Goal: Information Seeking & Learning: Learn about a topic

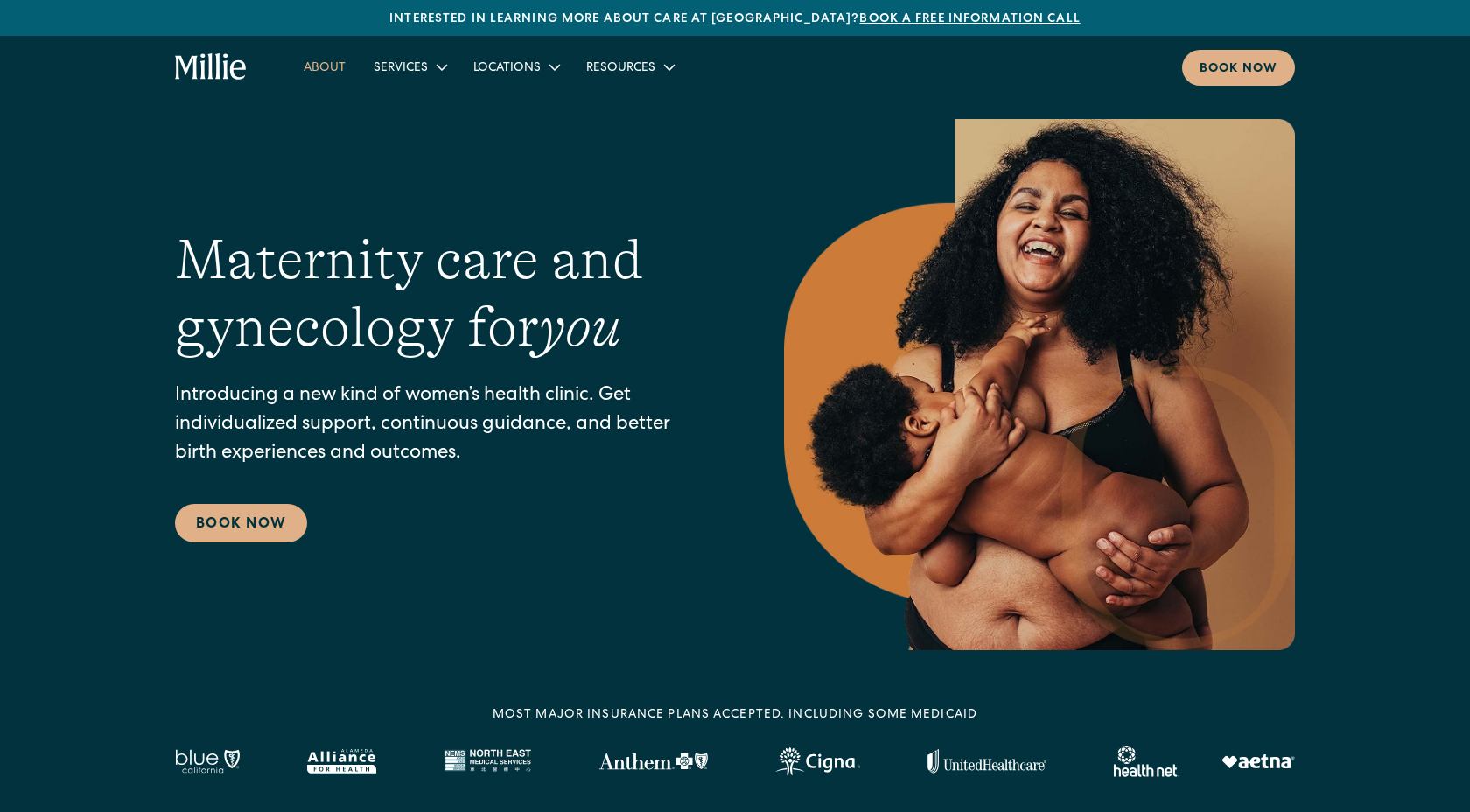
click at [335, 68] on link "About" at bounding box center [324, 67] width 70 height 29
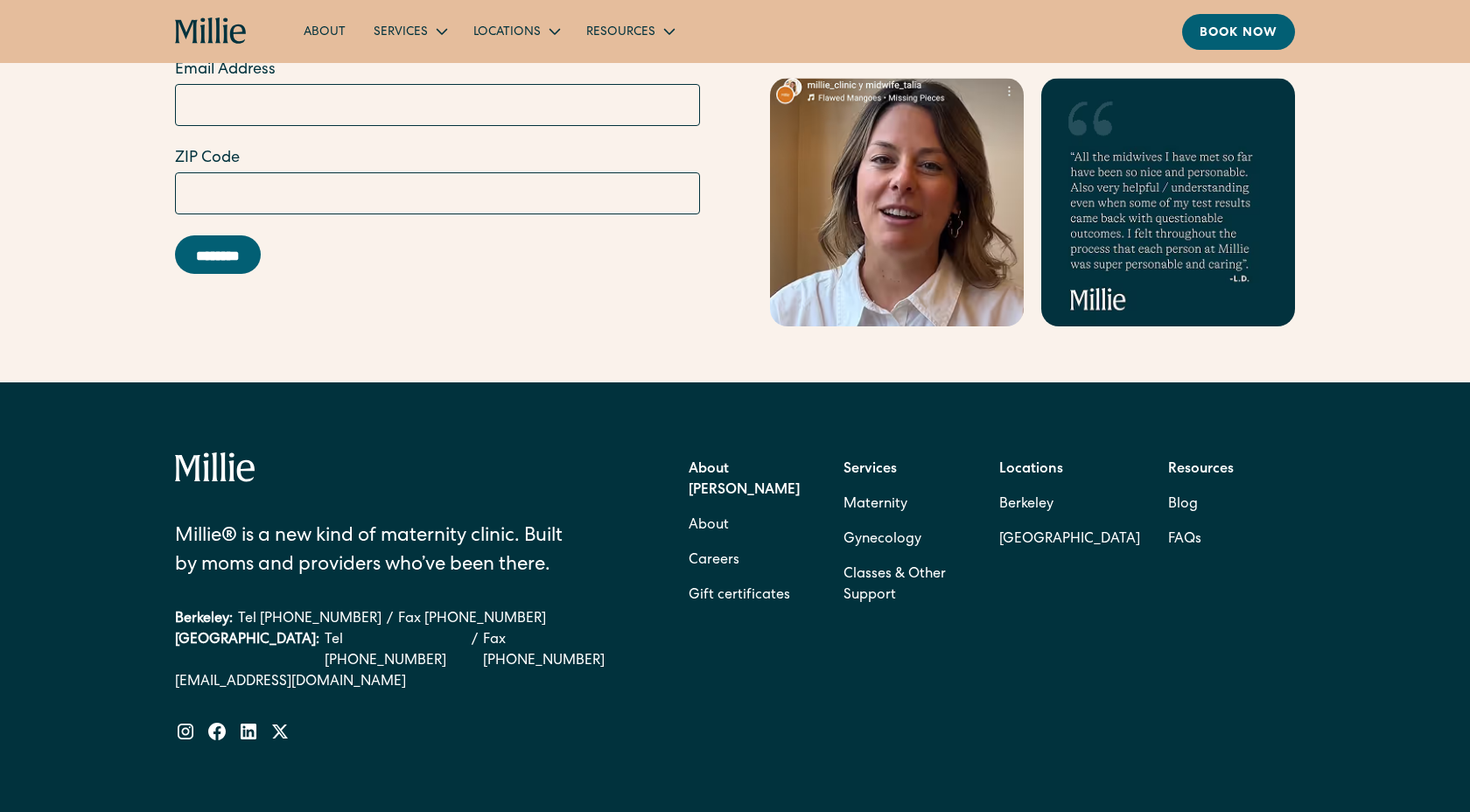
scroll to position [5459, 0]
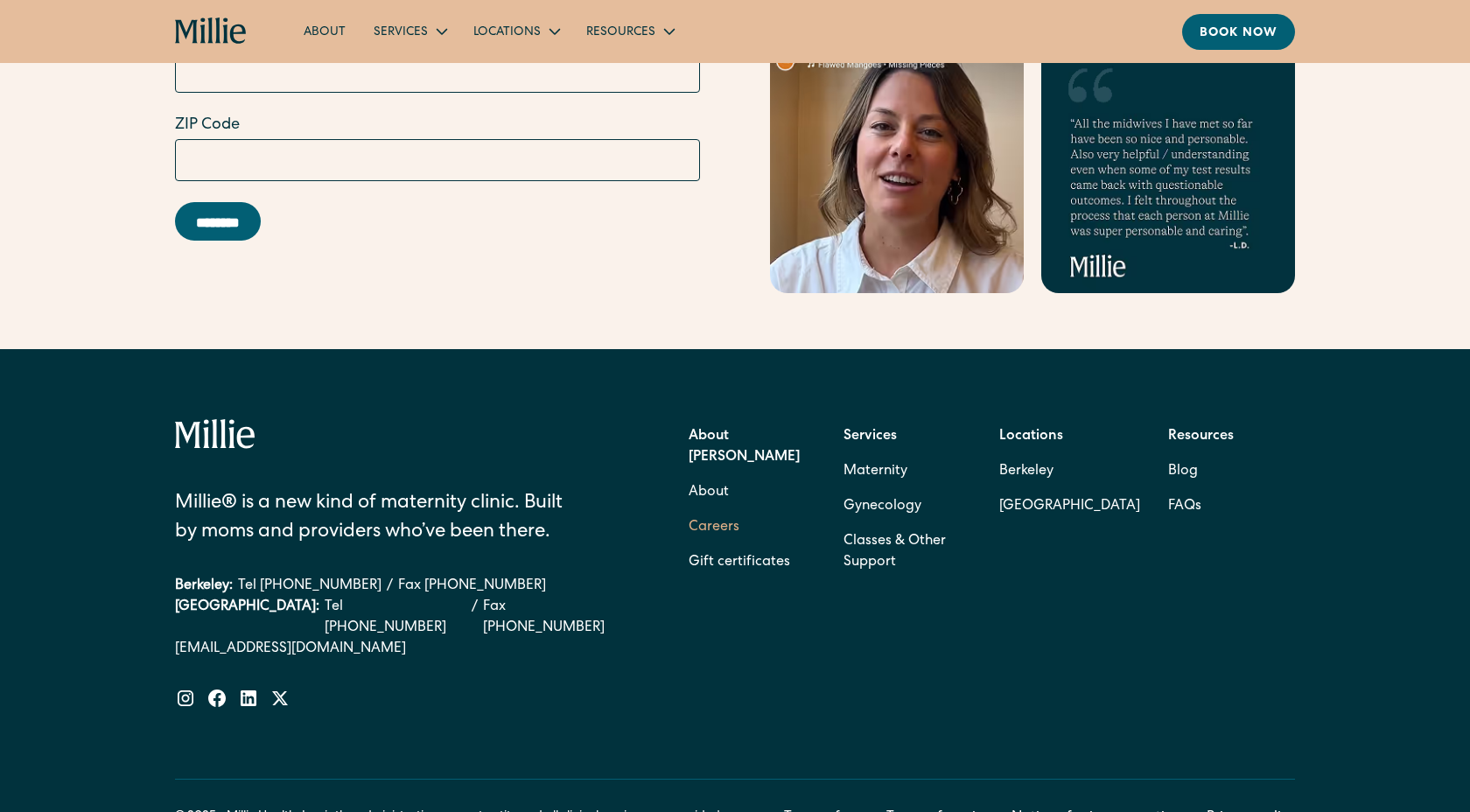
click at [714, 510] on link "Careers" at bounding box center [714, 527] width 51 height 35
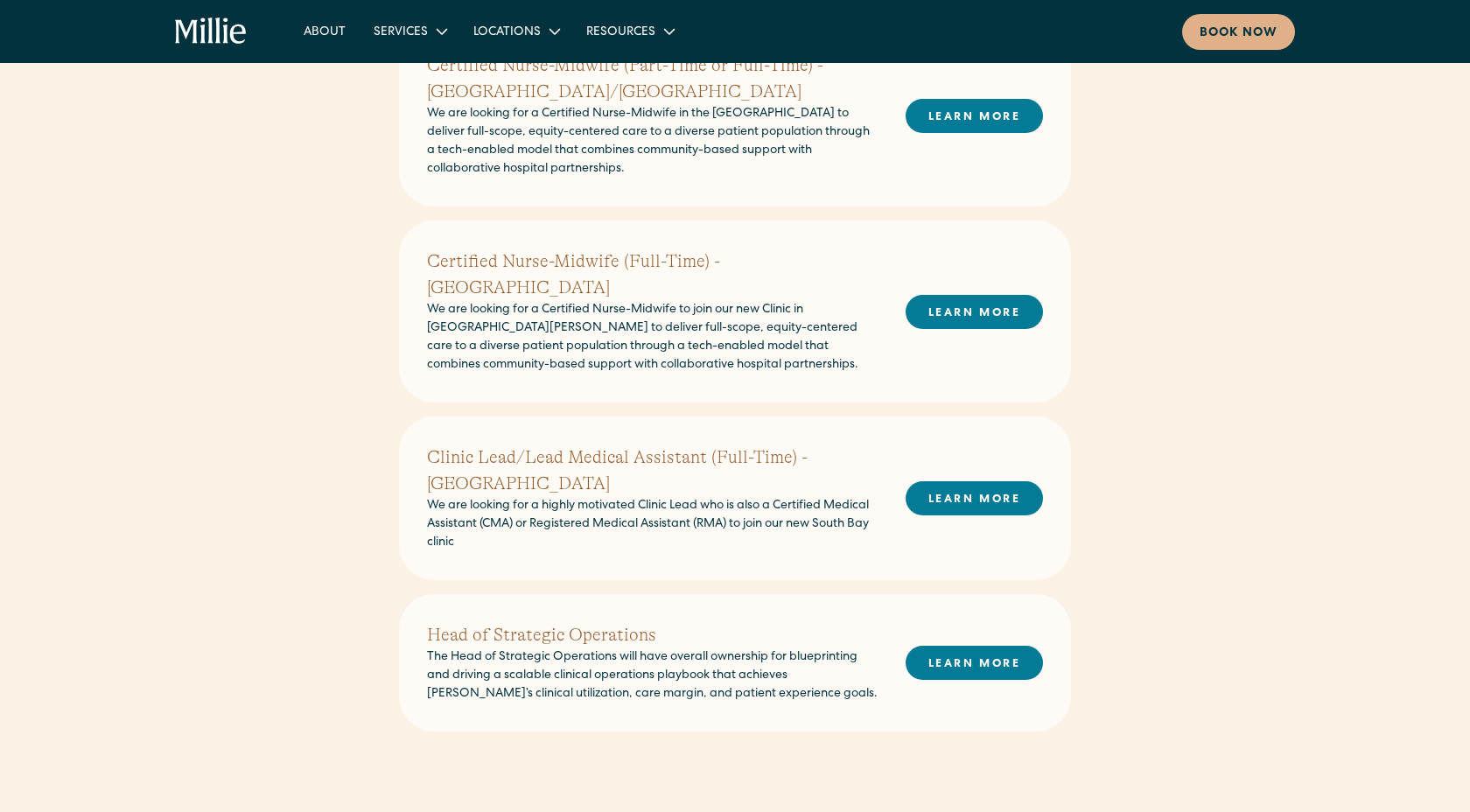
scroll to position [1061, 0]
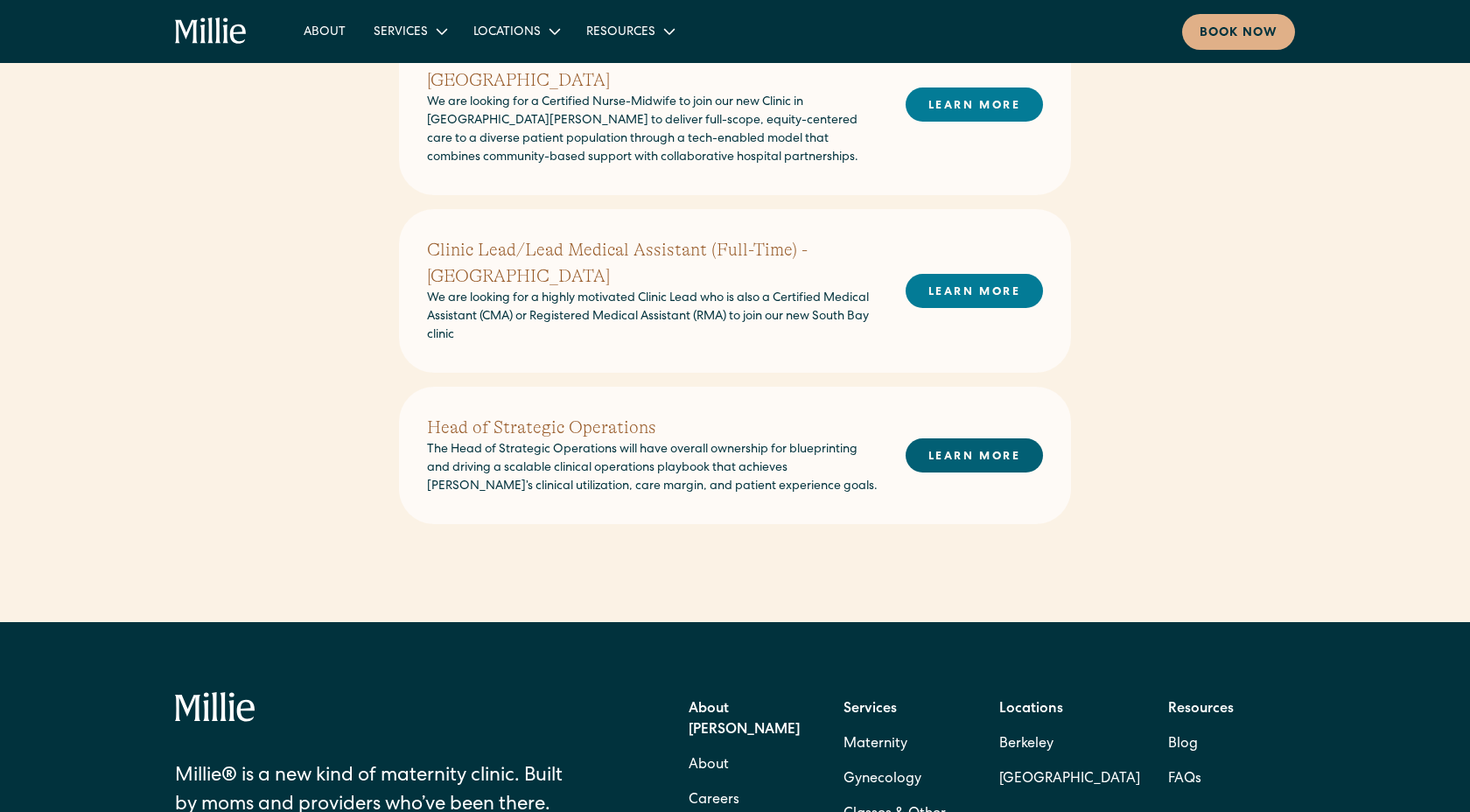
click at [925, 438] on link "LEARN MORE" at bounding box center [974, 455] width 137 height 34
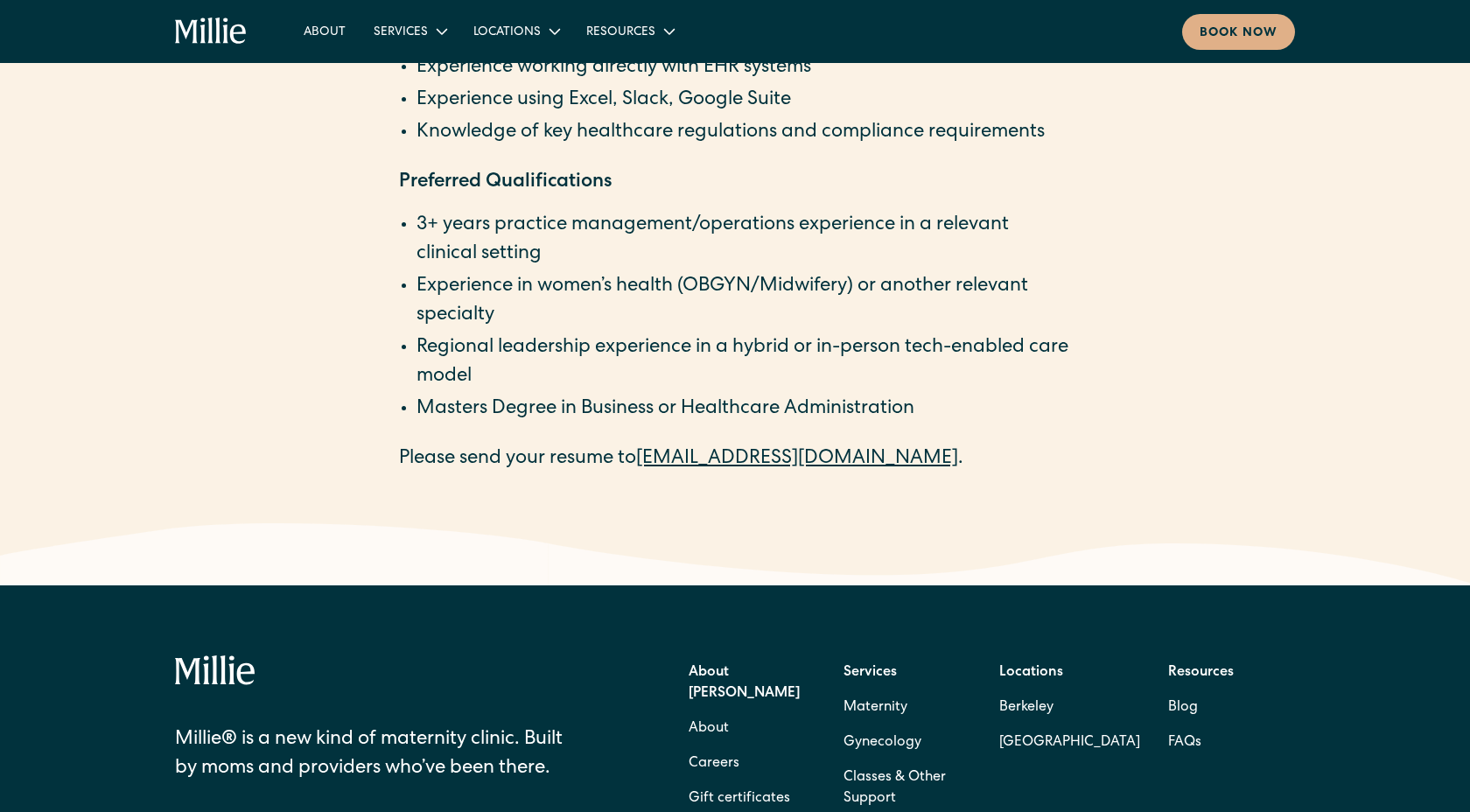
scroll to position [3066, 0]
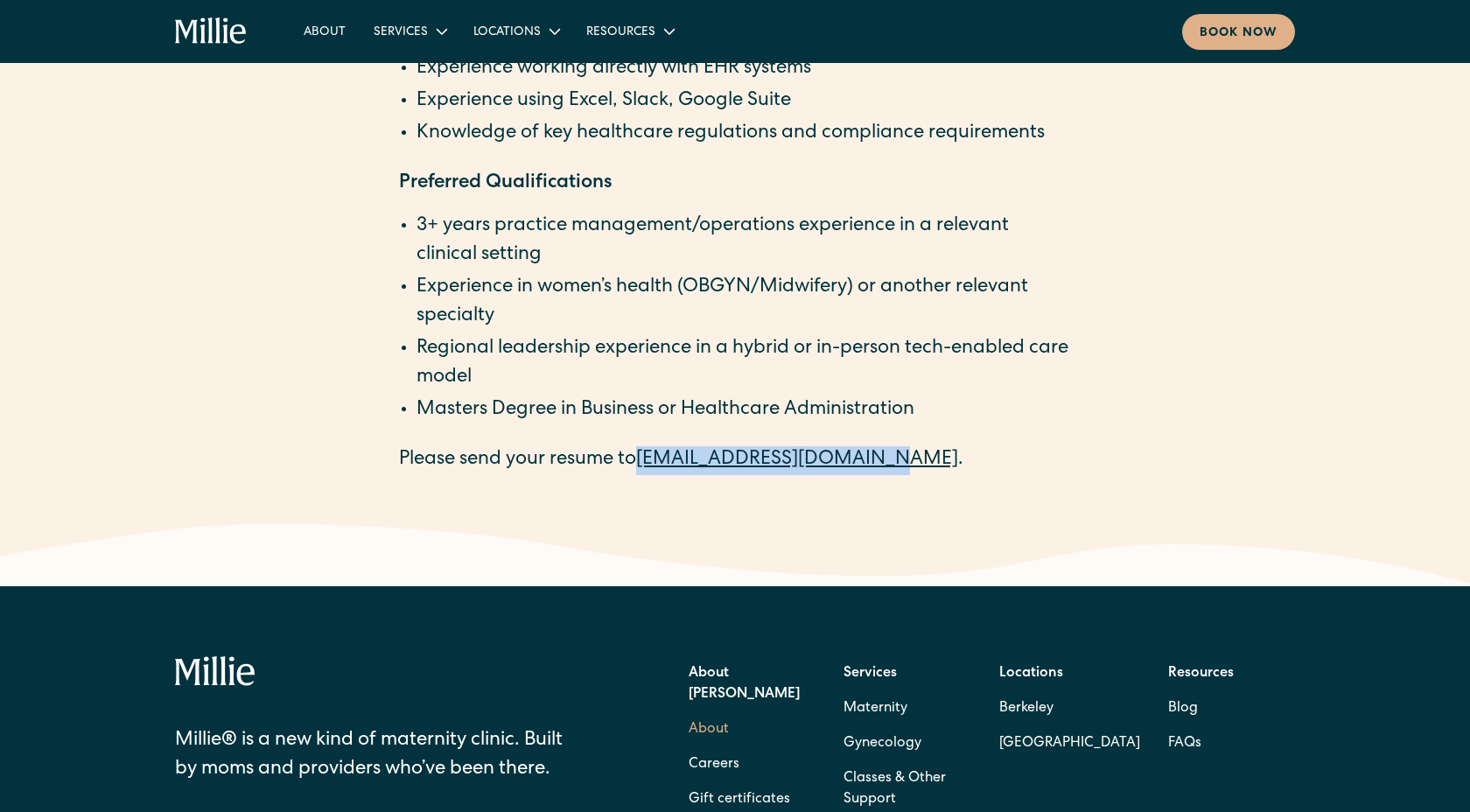
click at [710, 712] on link "About" at bounding box center [709, 729] width 40 height 35
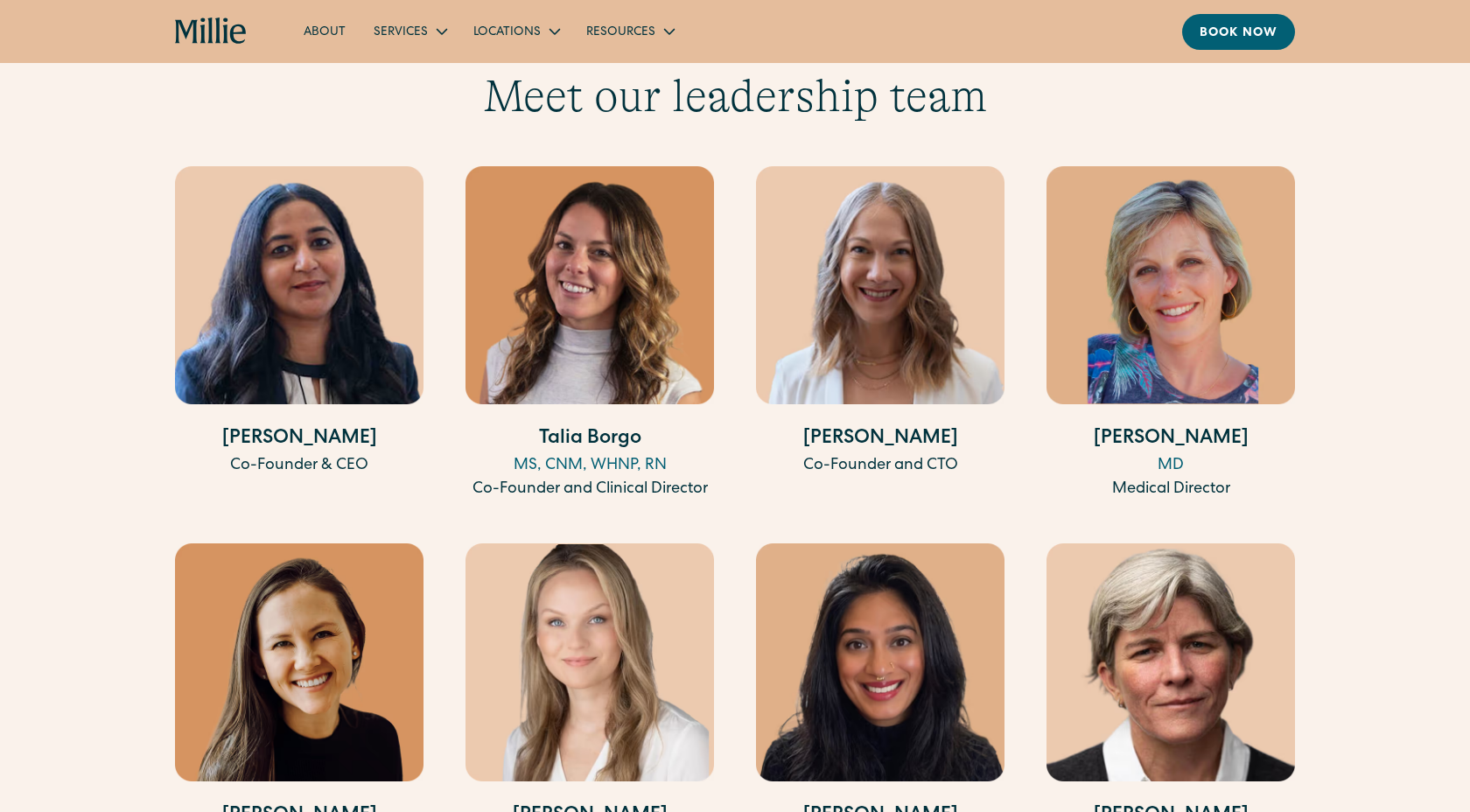
scroll to position [3247, 0]
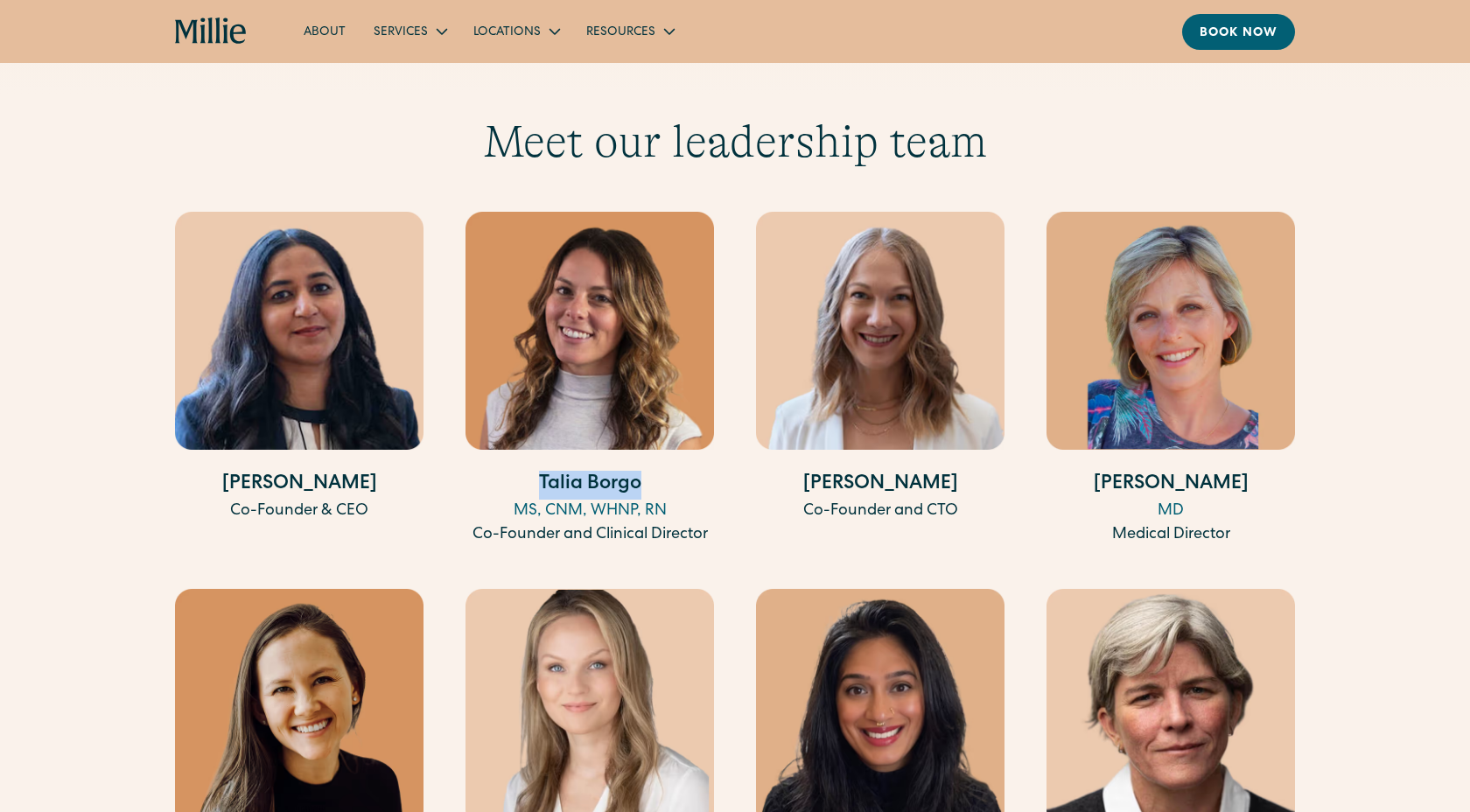
drag, startPoint x: 538, startPoint y: 457, endPoint x: 638, endPoint y: 460, distance: 100.0
click at [643, 471] on h4 "Talia Borgo" at bounding box center [590, 485] width 249 height 29
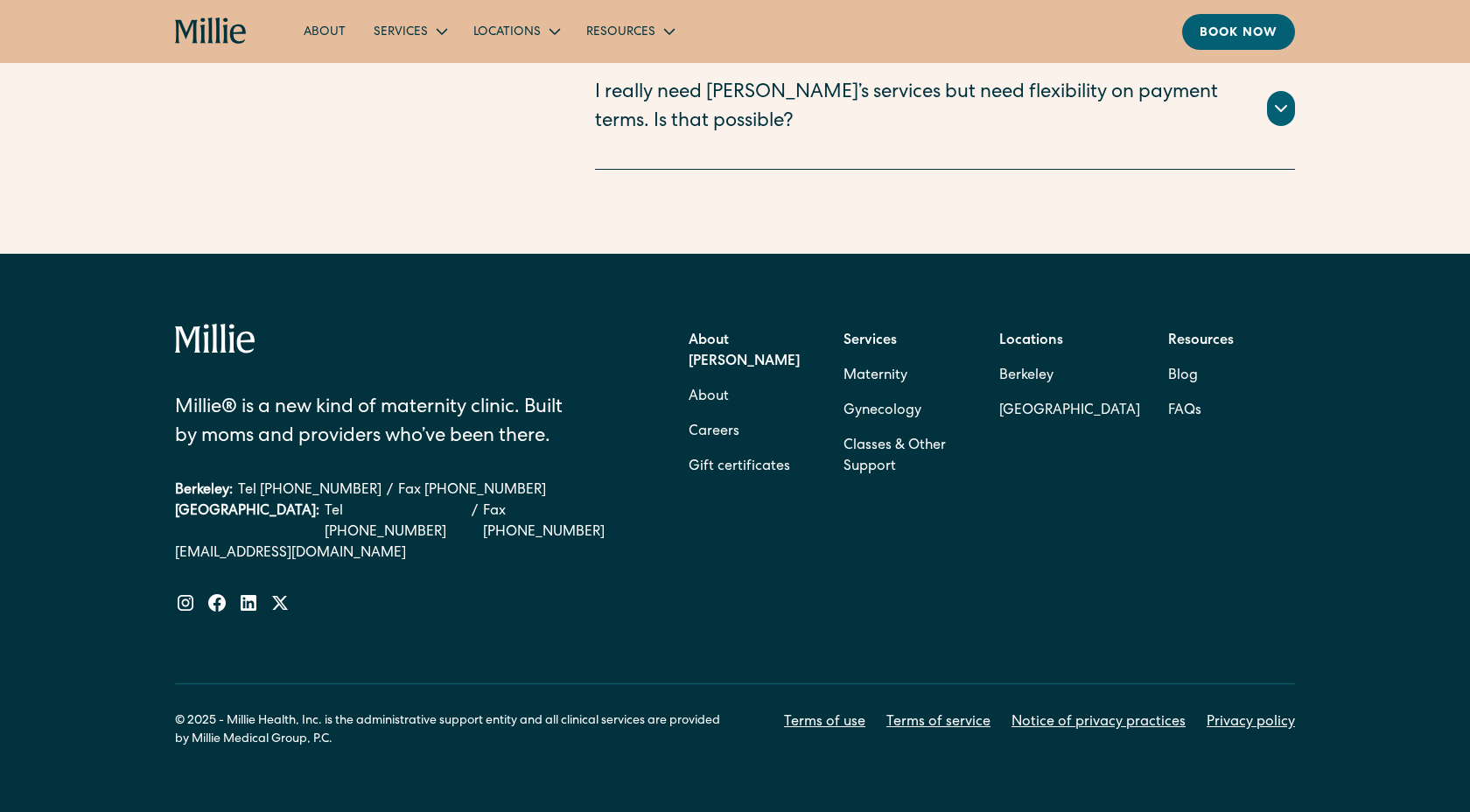
scroll to position [4223, 0]
